Goal: Obtain resource: Download file/media

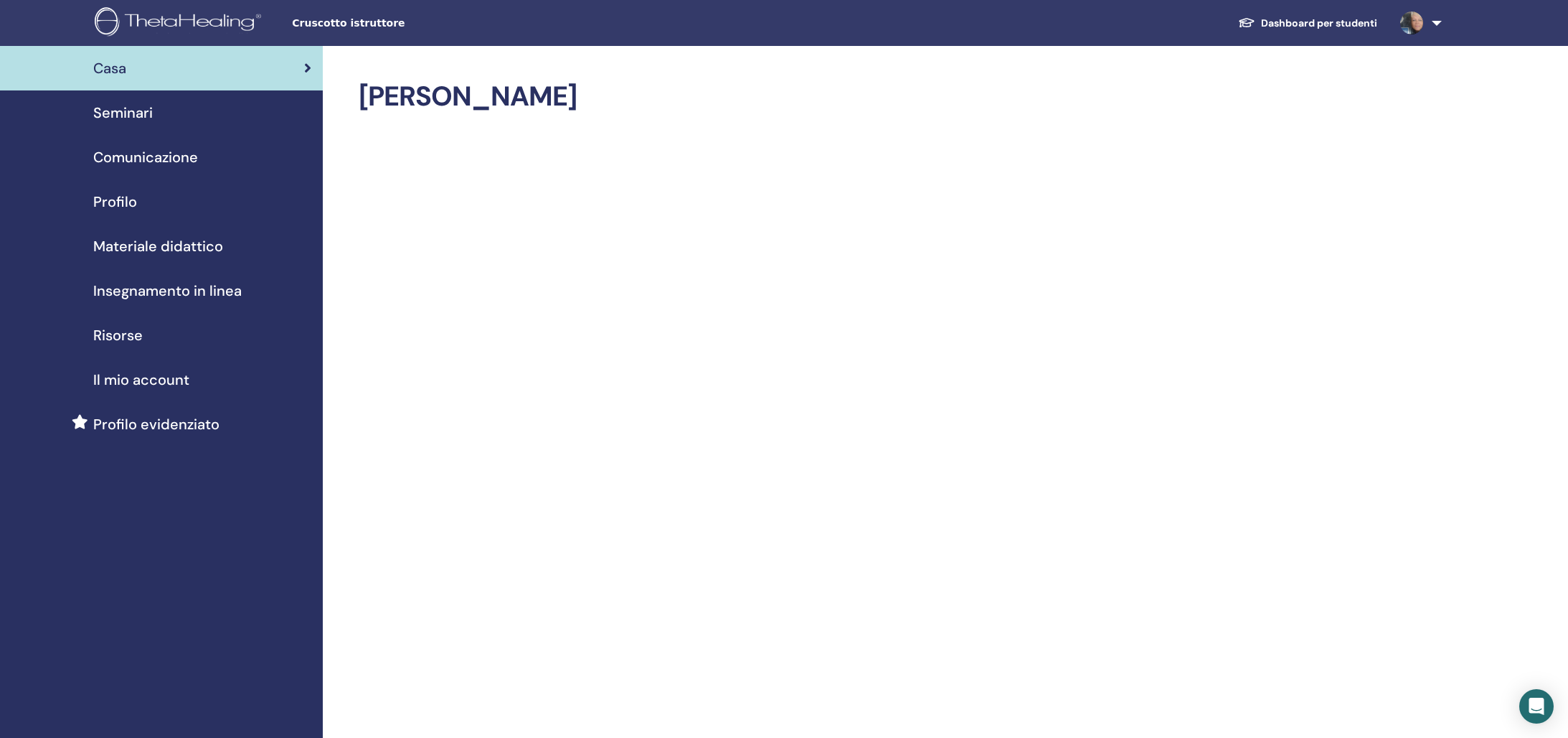
click at [145, 110] on span "Seminari" at bounding box center [122, 112] width 59 height 22
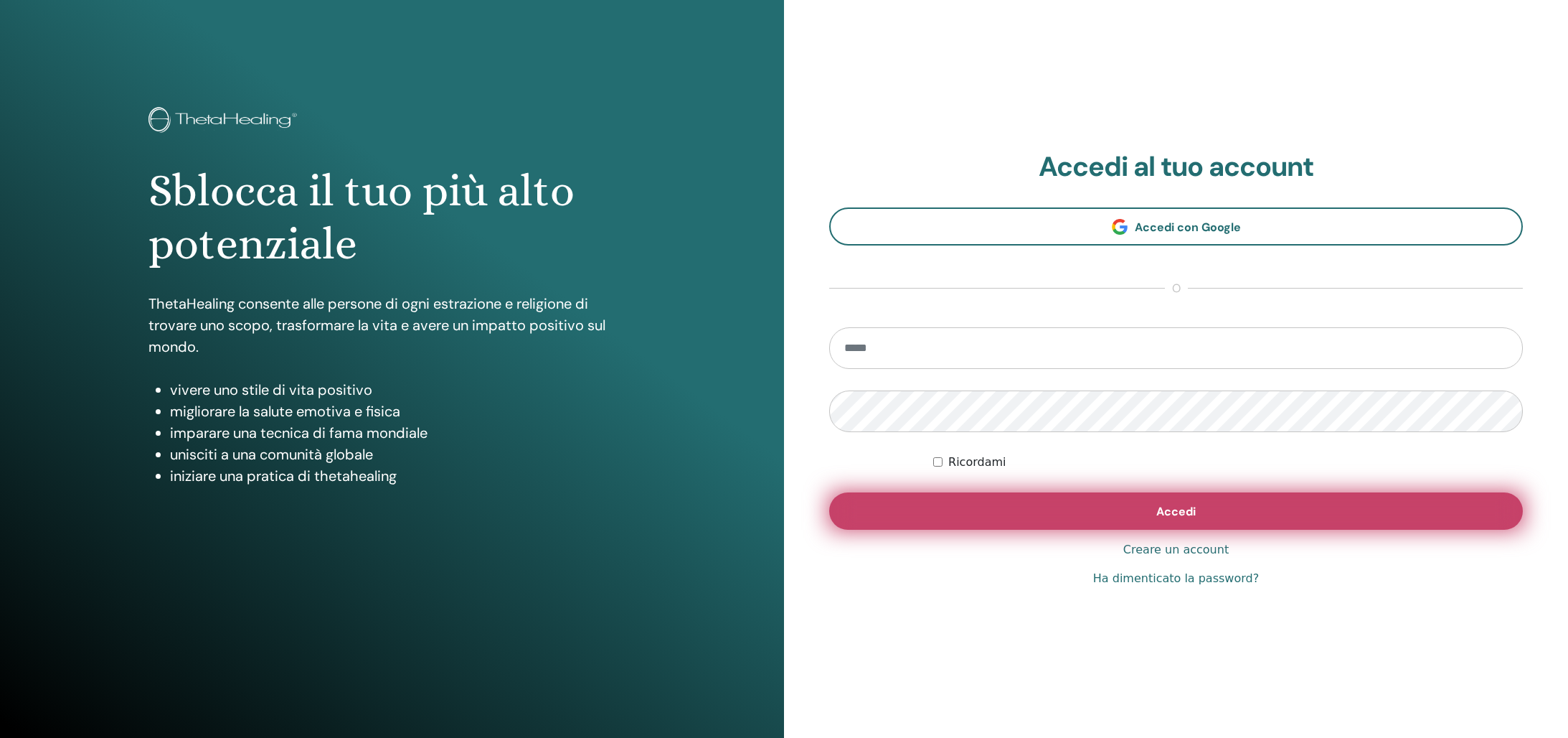
type input "**********"
click at [1059, 512] on button "Accedi" at bounding box center [1176, 511] width 694 height 37
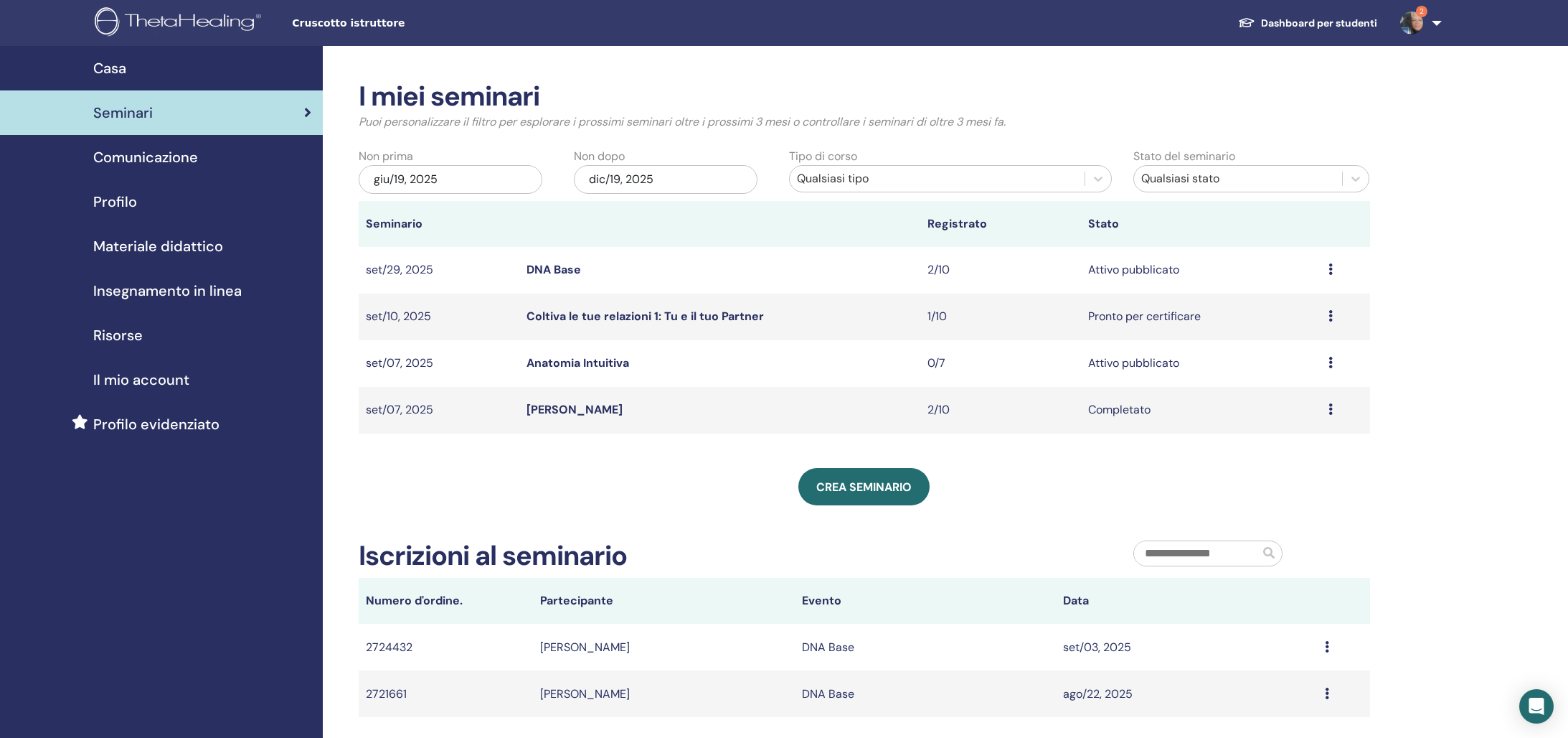
click at [1419, 20] on img at bounding box center [1411, 22] width 23 height 23
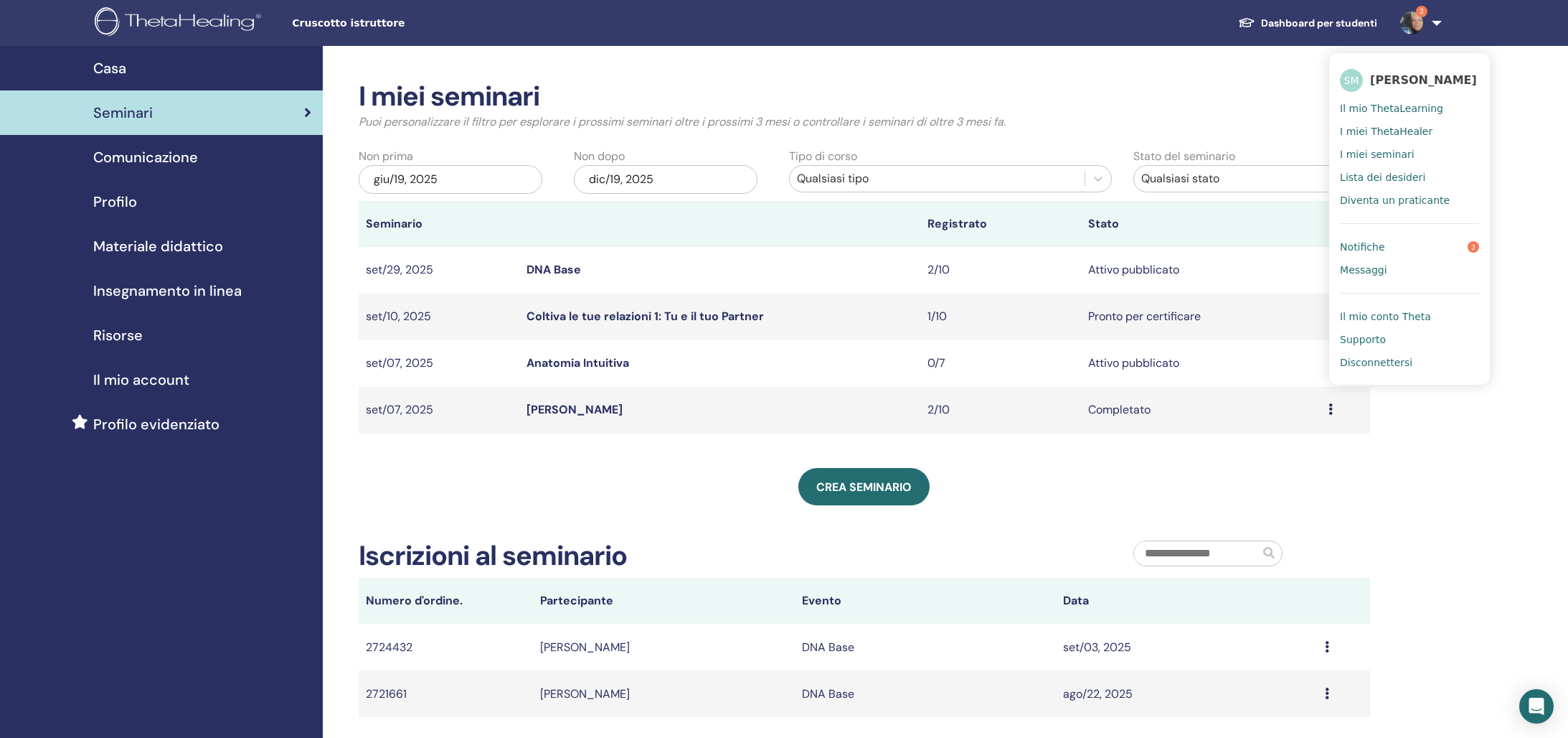
click at [1385, 246] on link "Notifiche 2" at bounding box center [1410, 246] width 139 height 23
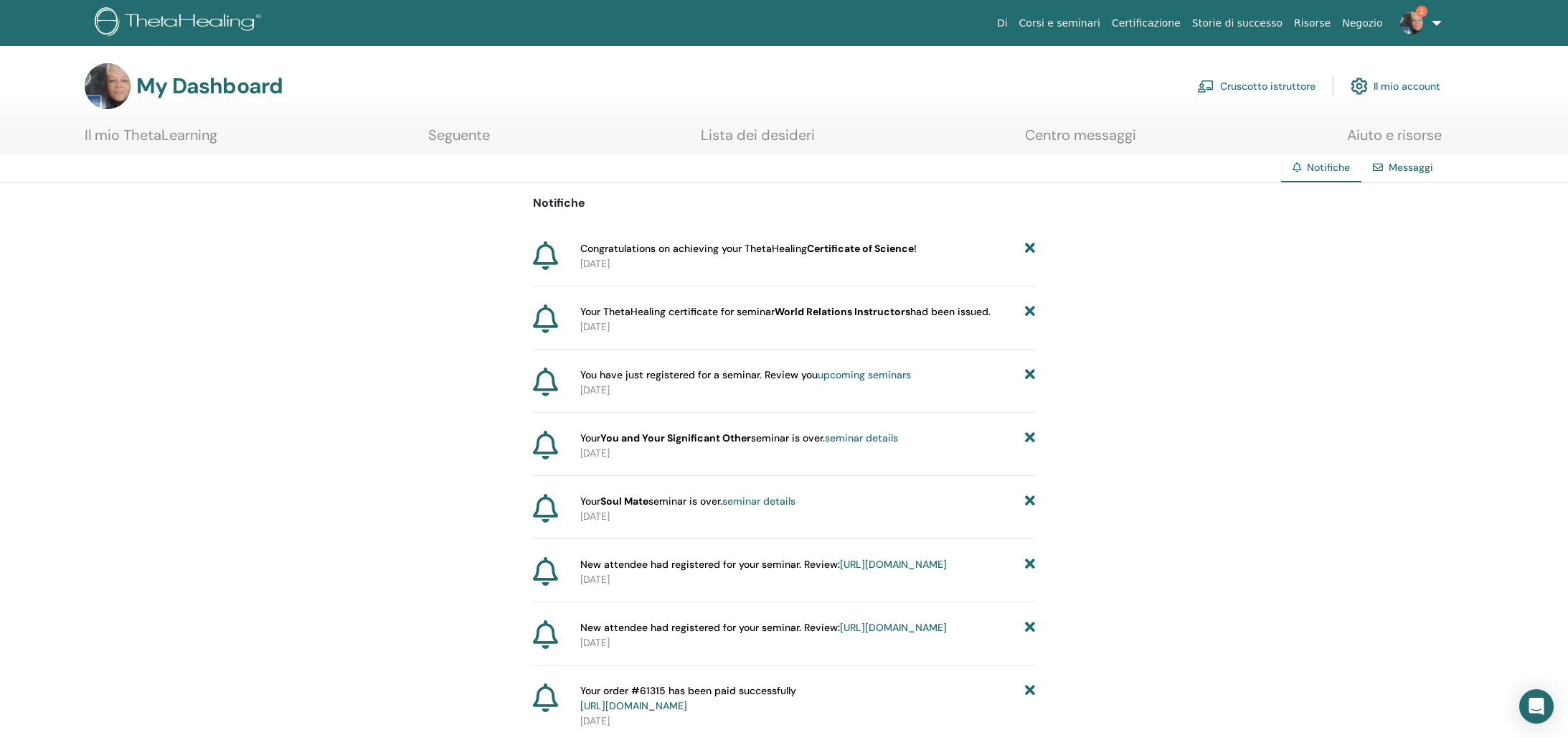
click at [150, 136] on link "Il mio ThetaLearning" at bounding box center [151, 140] width 133 height 28
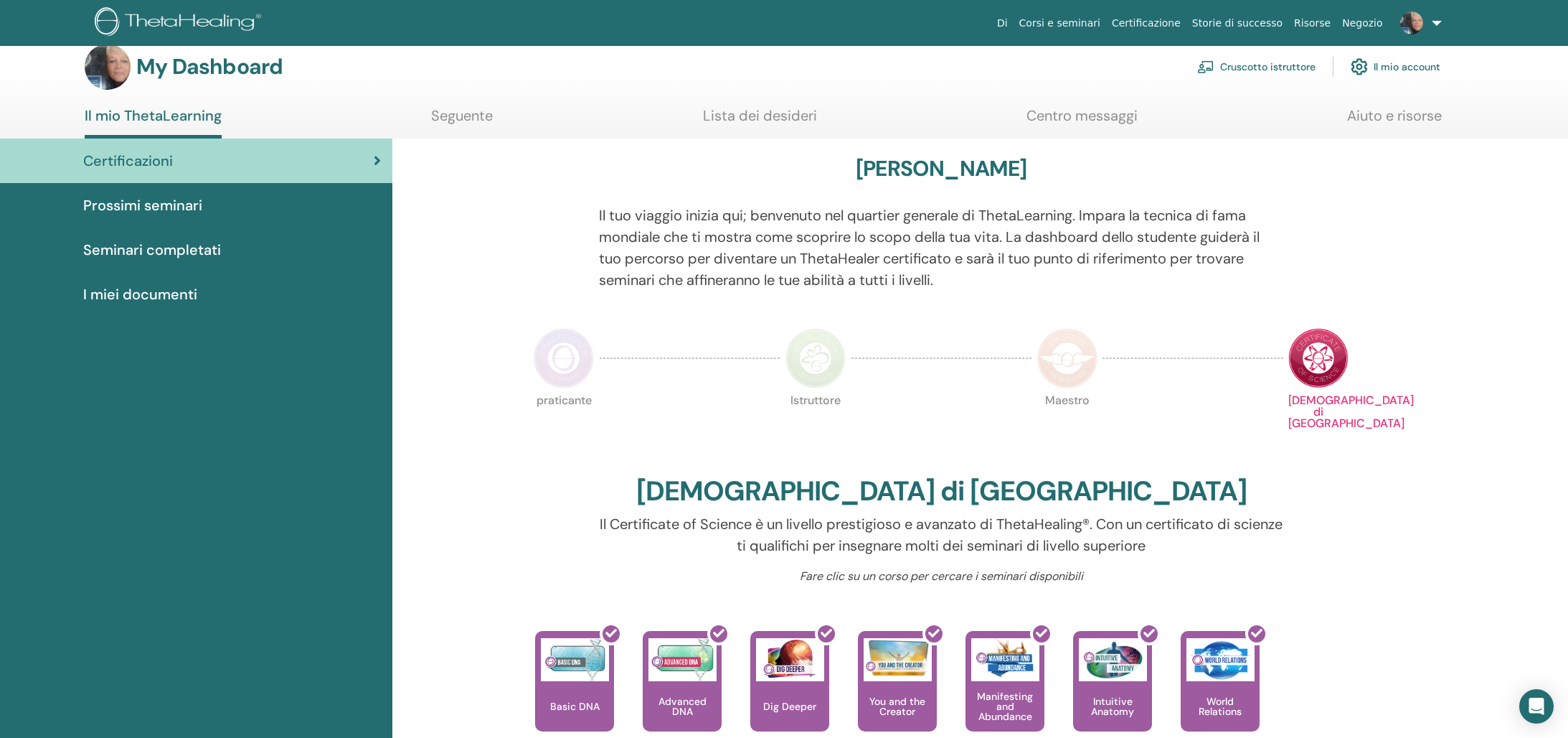
scroll to position [31, 0]
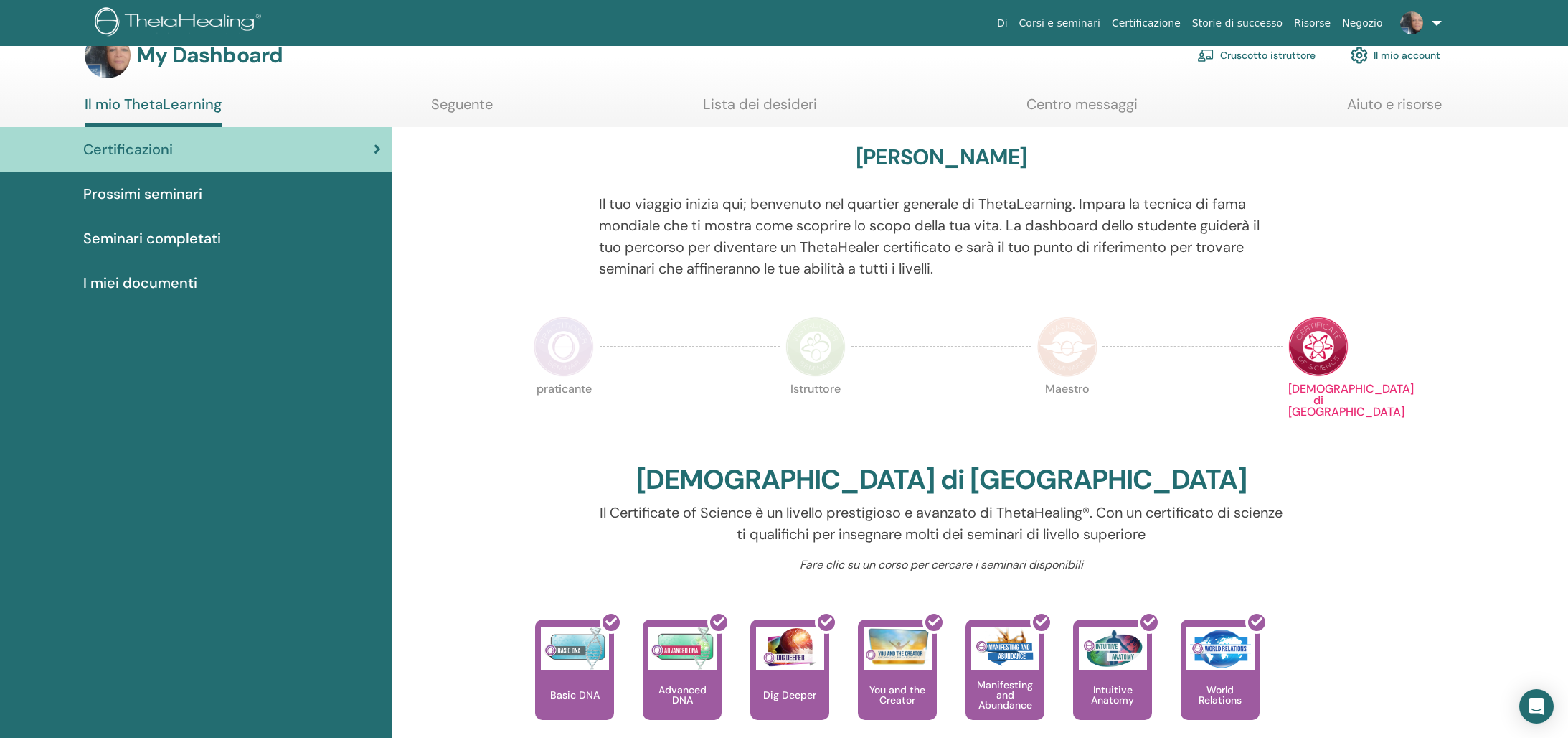
click at [1318, 347] on img at bounding box center [1318, 347] width 60 height 60
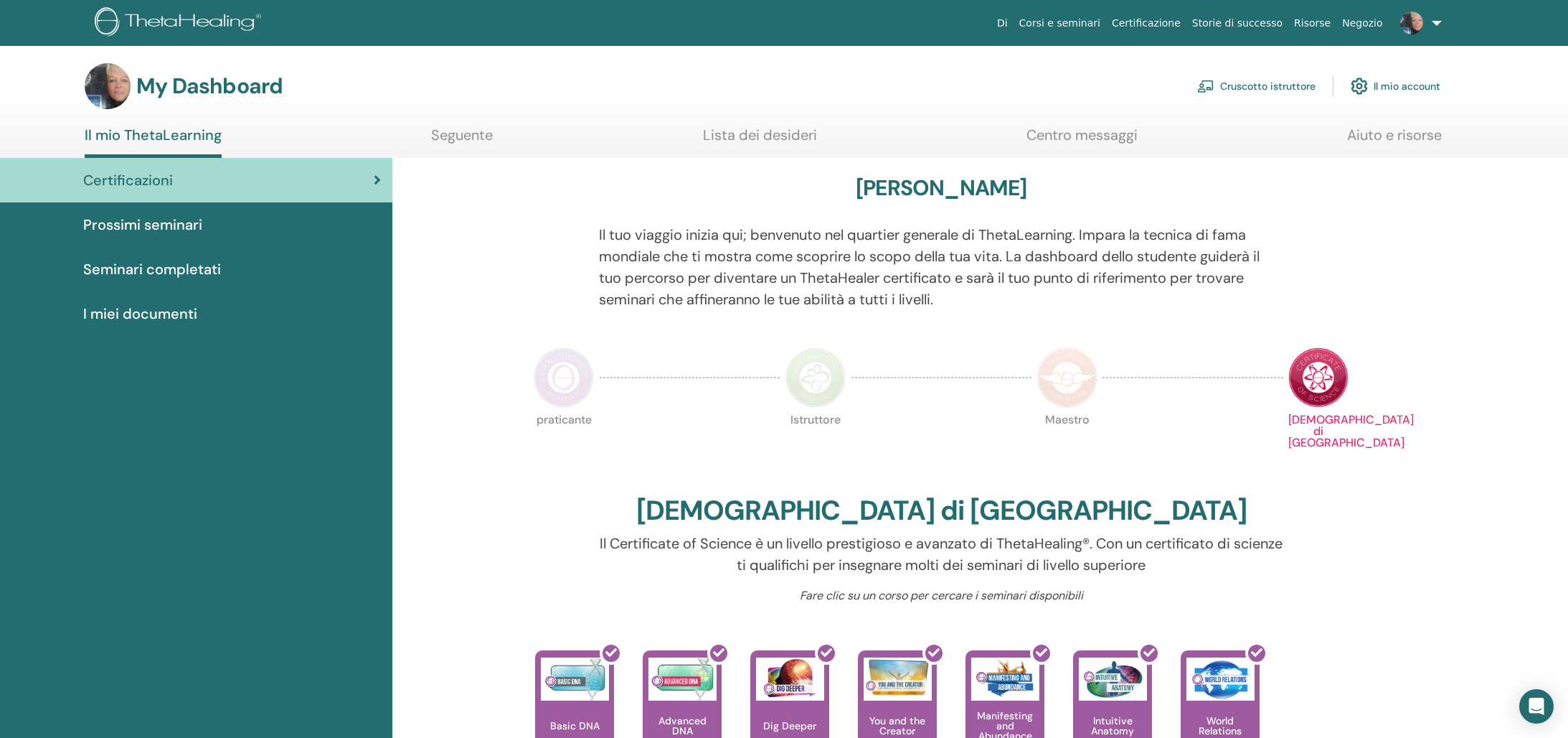
click at [1320, 369] on img at bounding box center [1318, 377] width 60 height 60
click at [147, 309] on span "I miei documenti" at bounding box center [140, 313] width 114 height 22
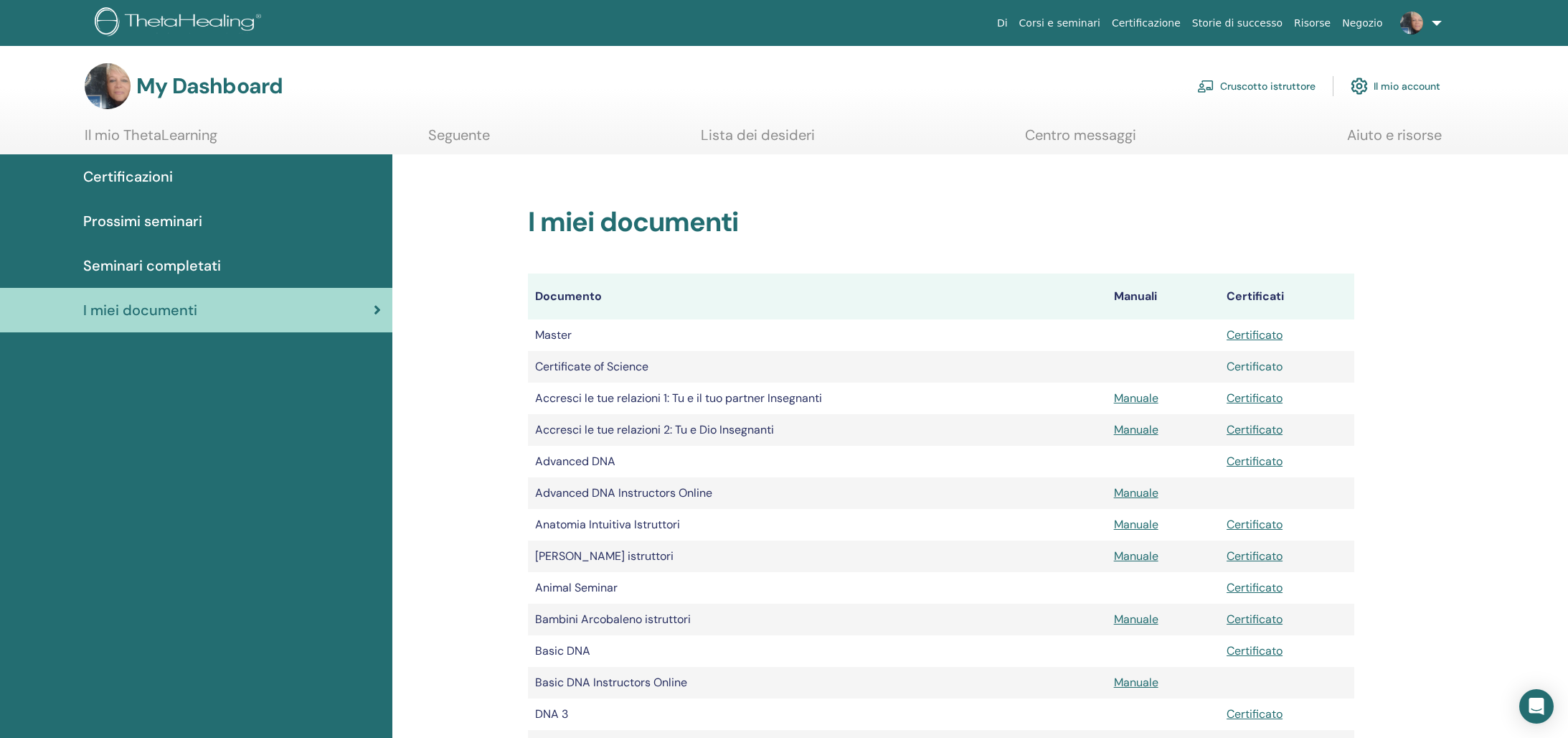
click at [1262, 365] on link "Certificato" at bounding box center [1254, 367] width 56 height 16
